Goal: Task Accomplishment & Management: Manage account settings

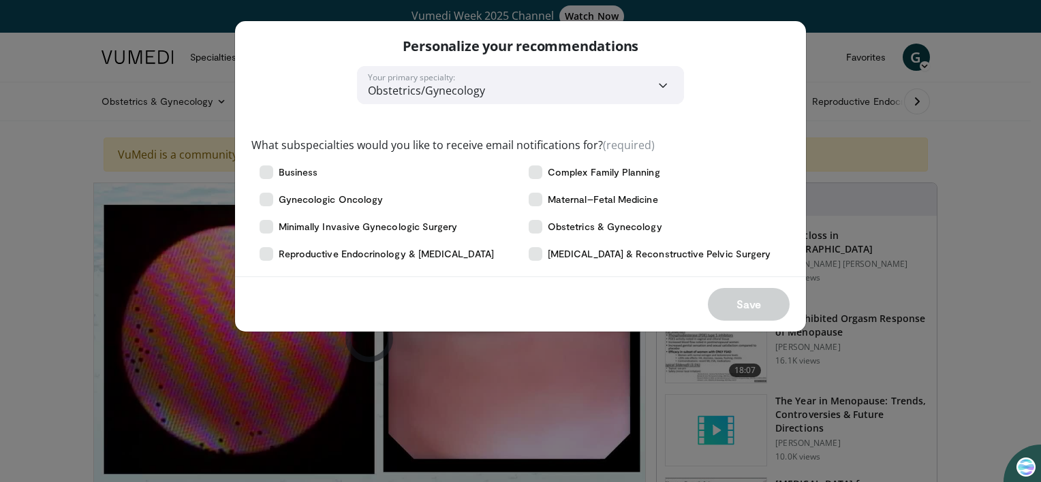
click at [727, 296] on div "Save" at bounding box center [520, 304] width 571 height 55
click at [264, 199] on icon at bounding box center [266, 200] width 14 height 14
click at [757, 302] on button "Save" at bounding box center [749, 304] width 82 height 33
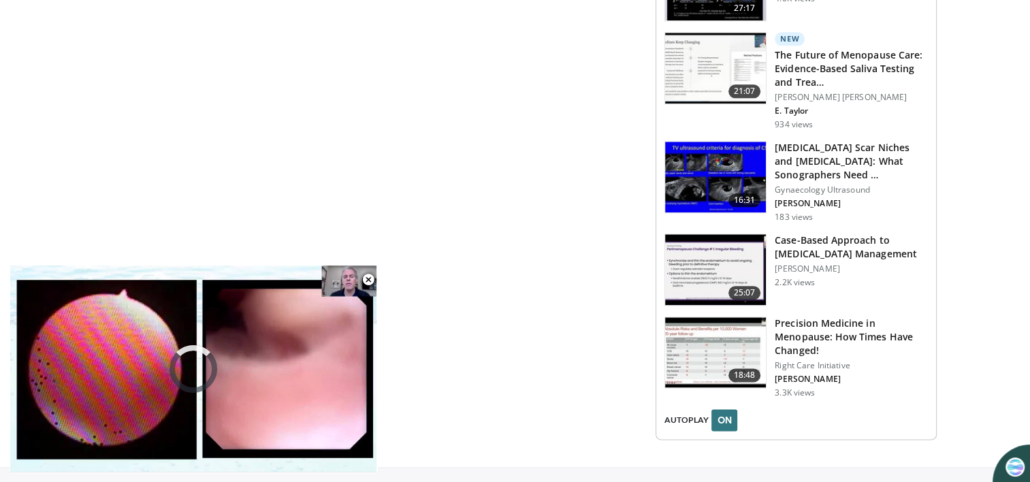
scroll to position [1635, 0]
